Goal: Find specific page/section: Find specific page/section

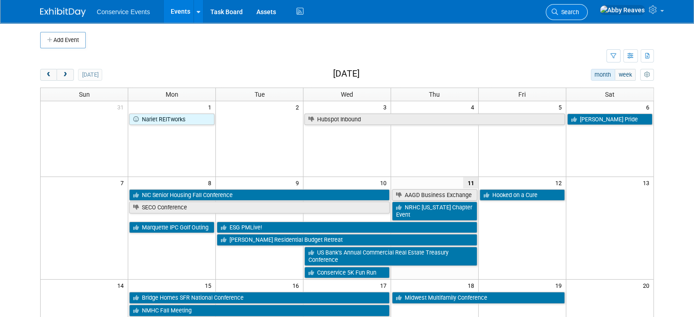
click at [579, 14] on span "Search" at bounding box center [568, 12] width 21 height 7
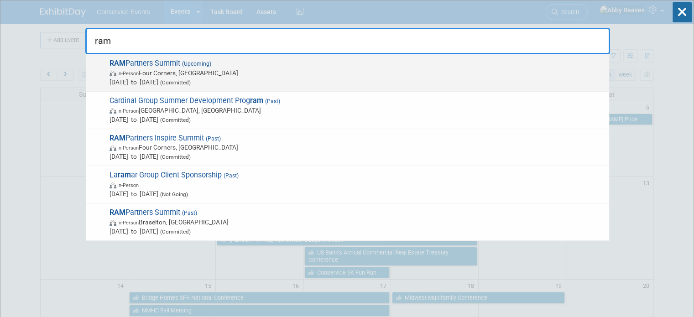
type input "ram"
click at [334, 67] on span "RAM Partners Summit (Upcoming) In-Person Four Corners, FL Sep 15, 2025 to Sep 1…" at bounding box center [356, 73] width 498 height 28
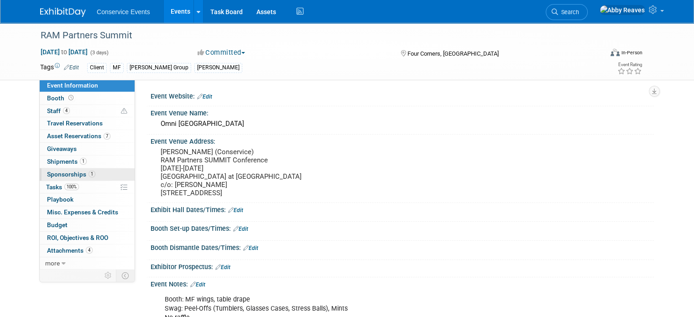
click at [89, 175] on span "1" at bounding box center [92, 174] width 7 height 7
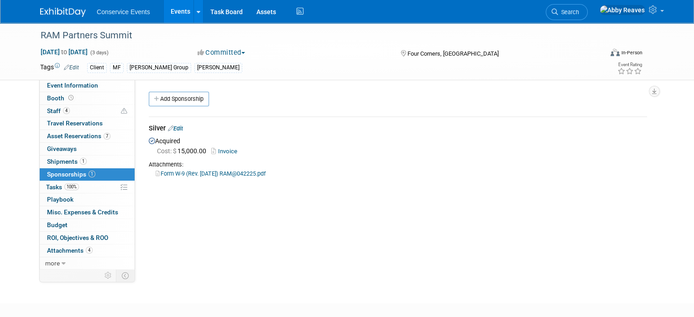
drag, startPoint x: 108, startPoint y: 85, endPoint x: 107, endPoint y: 63, distance: 22.4
click at [108, 84] on link "Event Information" at bounding box center [87, 85] width 95 height 12
